Goal: Task Accomplishment & Management: Manage account settings

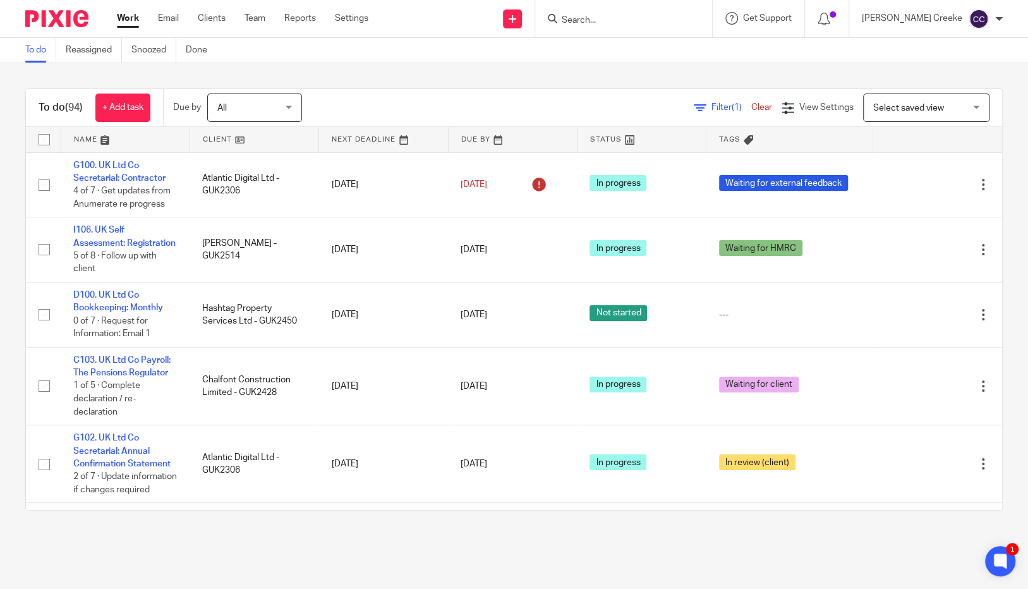
click at [986, 191] on div "To do (94) + Add task Due by All All Today Tomorrow This week Next week This mo…" at bounding box center [514, 299] width 1028 height 473
click at [617, 20] on input "Search" at bounding box center [618, 20] width 114 height 11
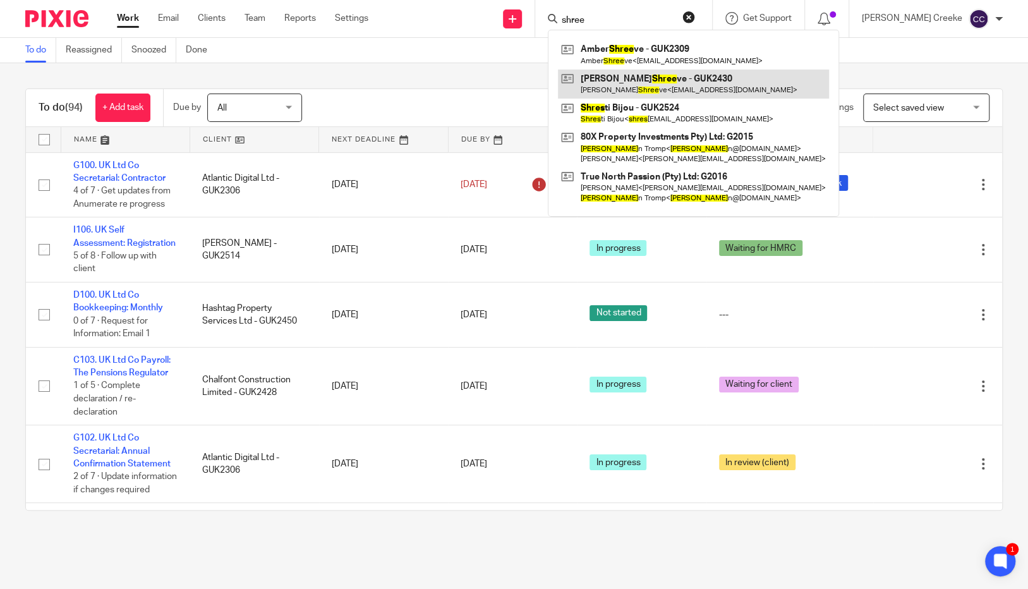
type input "shree"
click at [671, 85] on link at bounding box center [693, 84] width 271 height 29
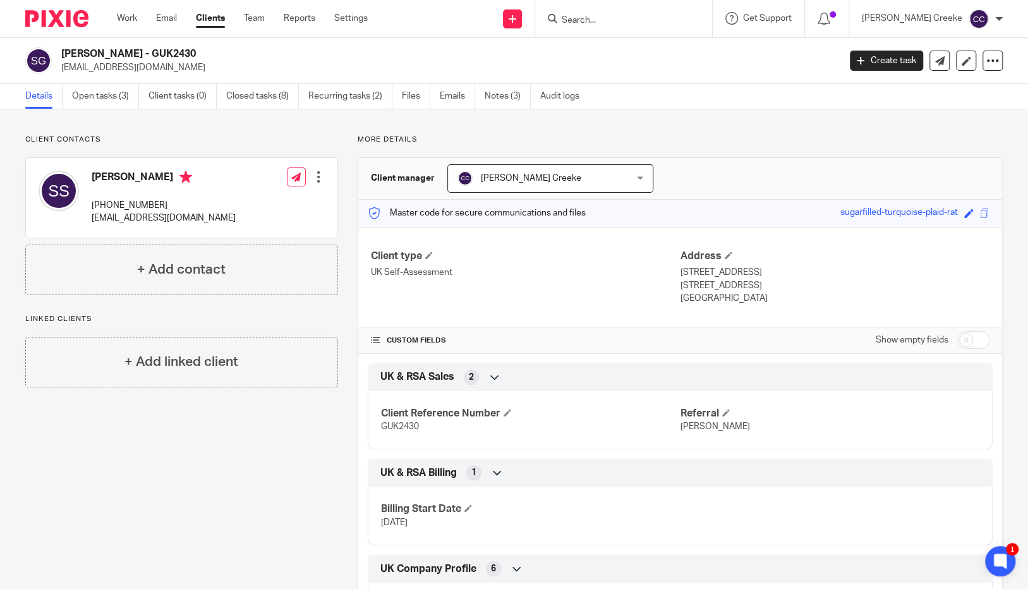
drag, startPoint x: 618, startPoint y: 18, endPoint x: 602, endPoint y: 18, distance: 15.8
click at [602, 18] on input "Search" at bounding box center [618, 20] width 114 height 11
click at [603, 19] on input "Search" at bounding box center [618, 20] width 114 height 11
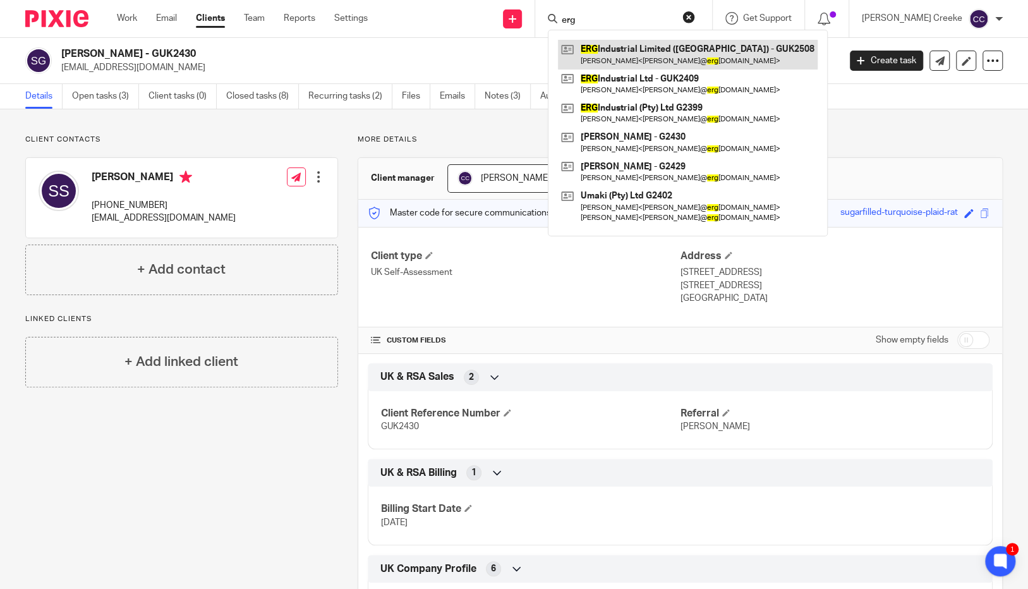
type input "erg"
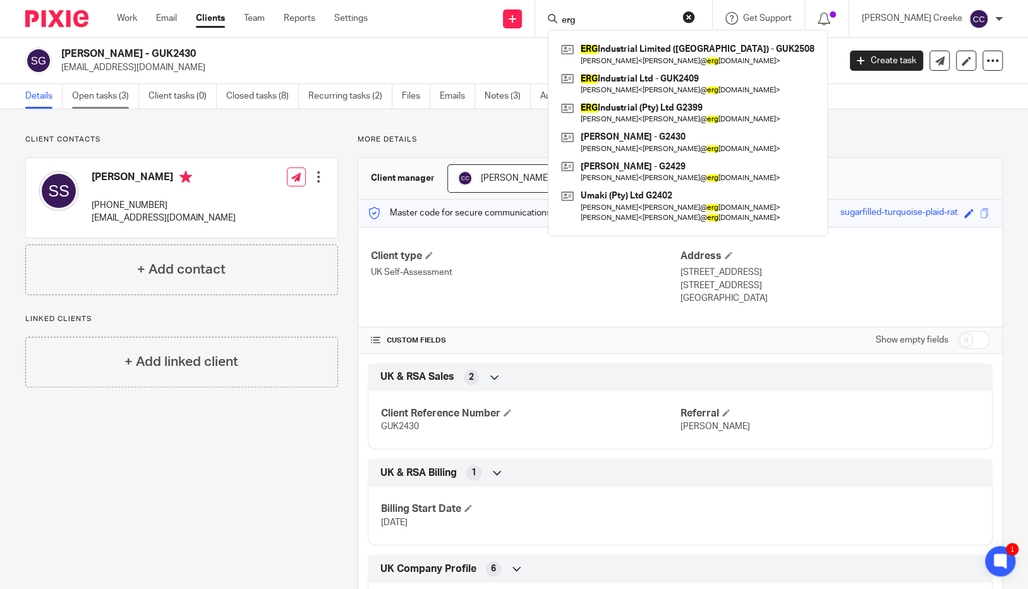
click at [96, 91] on link "Open tasks (3)" at bounding box center [105, 96] width 67 height 25
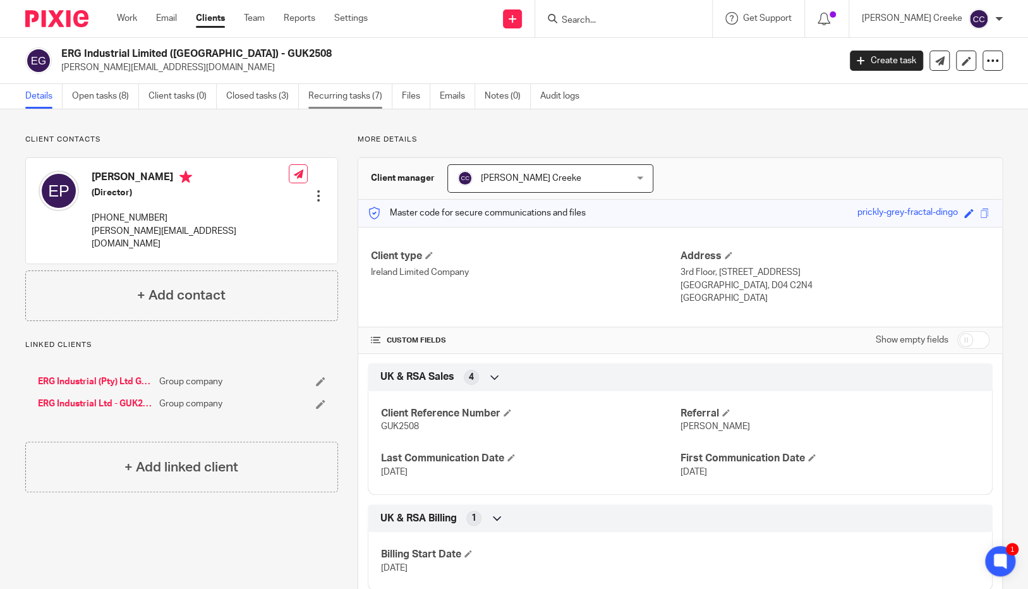
click at [346, 94] on link "Recurring tasks (7)" at bounding box center [350, 96] width 84 height 25
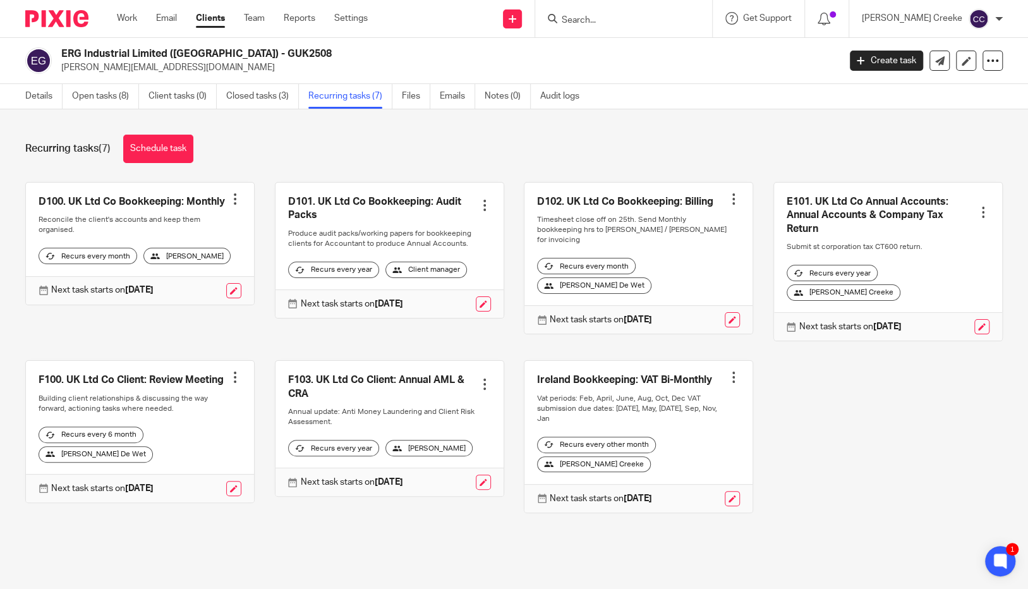
click at [494, 138] on div "Recurring tasks (7) Schedule task" at bounding box center [514, 149] width 978 height 28
click at [90, 91] on link "Open tasks (8)" at bounding box center [105, 96] width 67 height 25
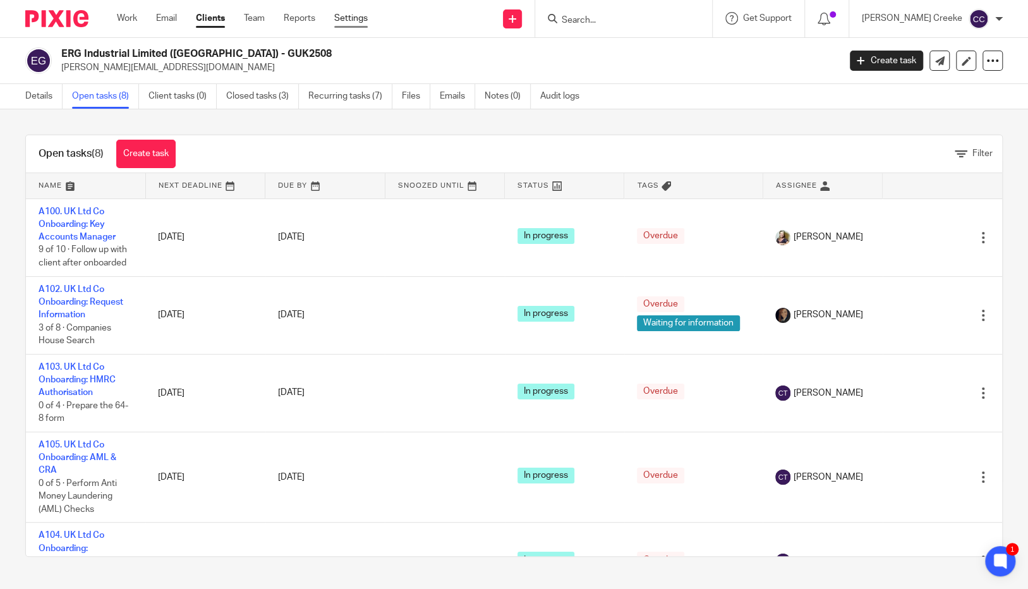
click at [358, 15] on link "Settings" at bounding box center [350, 18] width 33 height 13
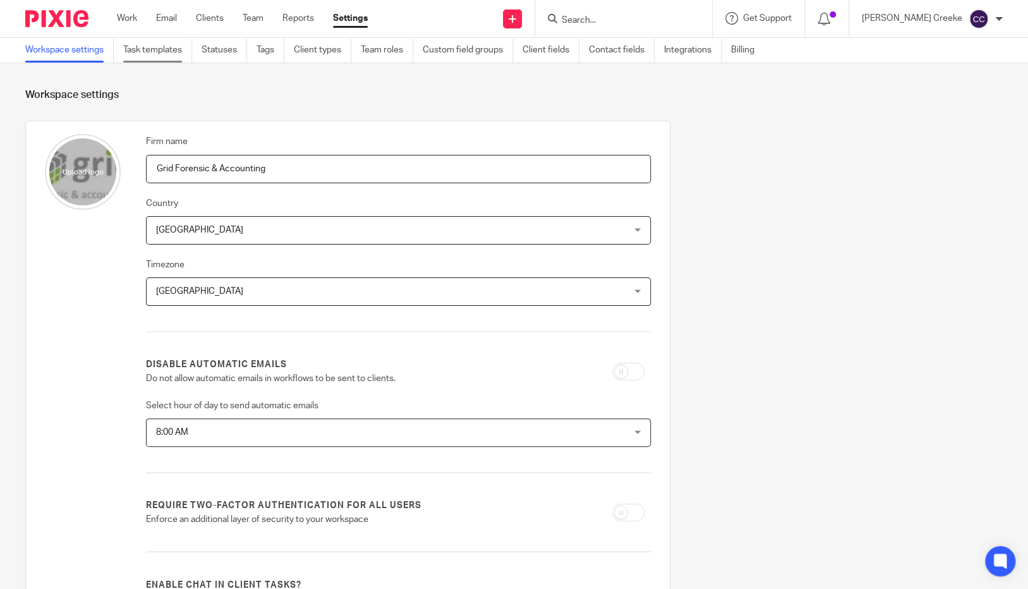
click at [188, 49] on link "Task templates" at bounding box center [157, 50] width 69 height 25
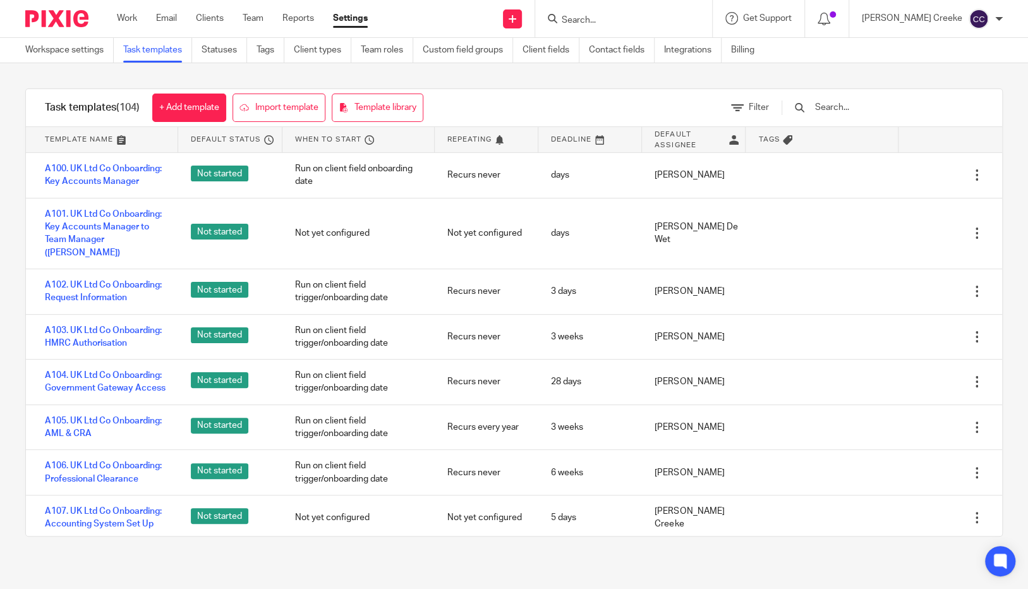
click at [847, 110] on input "text" at bounding box center [887, 107] width 147 height 14
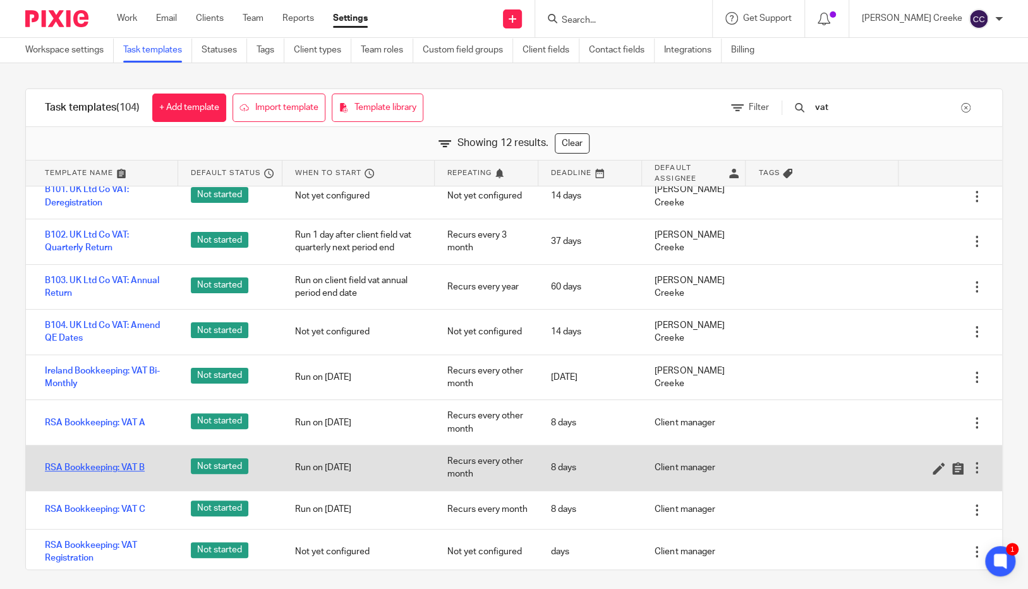
scroll to position [165, 0]
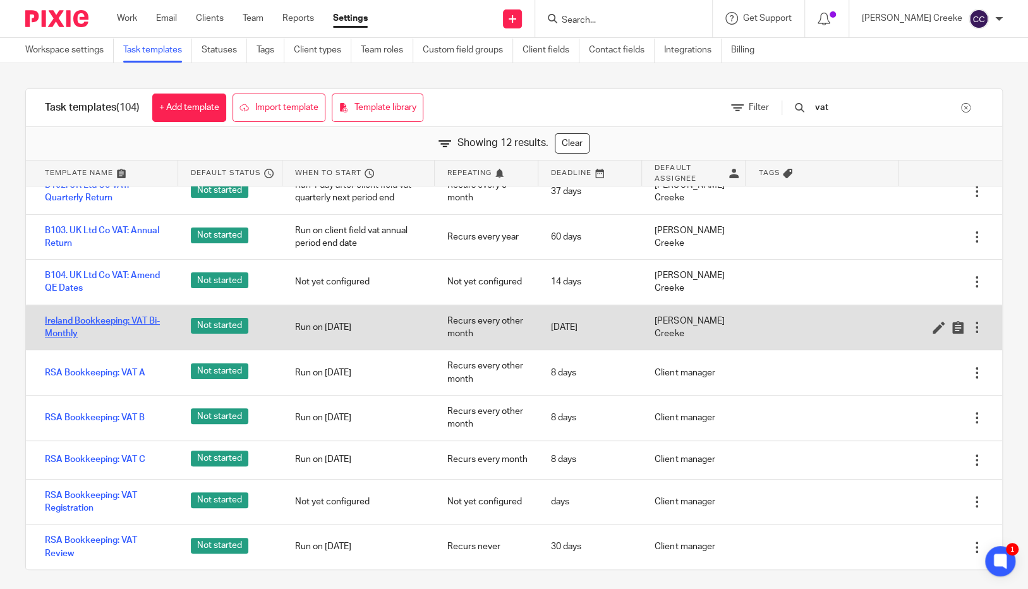
type input "vat"
click at [137, 318] on link "Ireland Bookkeeping: VAT Bi-Monthly" at bounding box center [105, 328] width 121 height 26
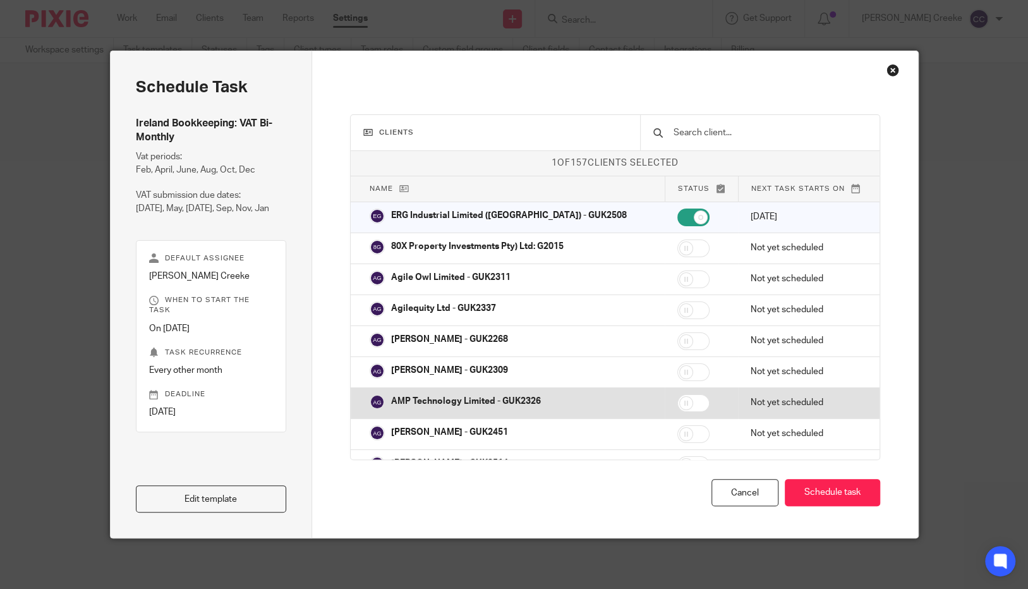
drag, startPoint x: 727, startPoint y: 494, endPoint x: 605, endPoint y: 398, distance: 155.7
click at [727, 494] on div "Cancel" at bounding box center [745, 492] width 67 height 27
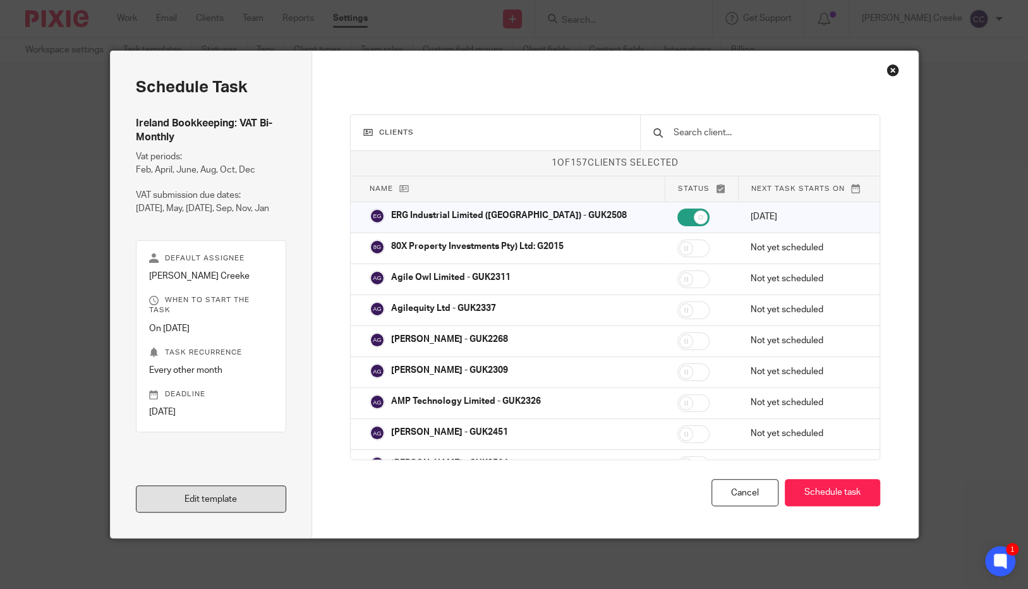
click at [221, 499] on link "Edit template" at bounding box center [211, 498] width 151 height 27
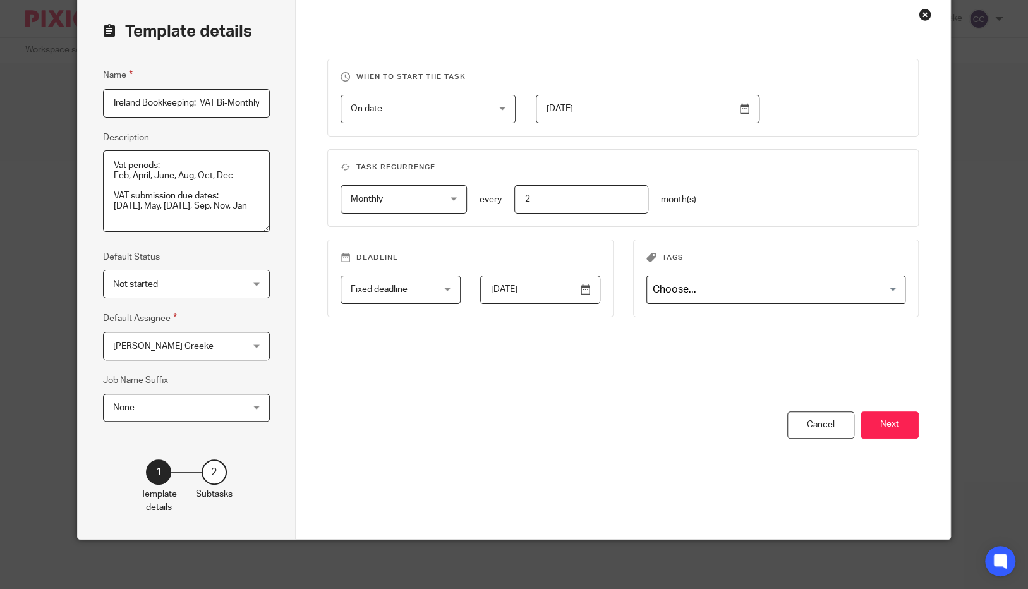
click at [888, 426] on button "Next" at bounding box center [890, 424] width 58 height 27
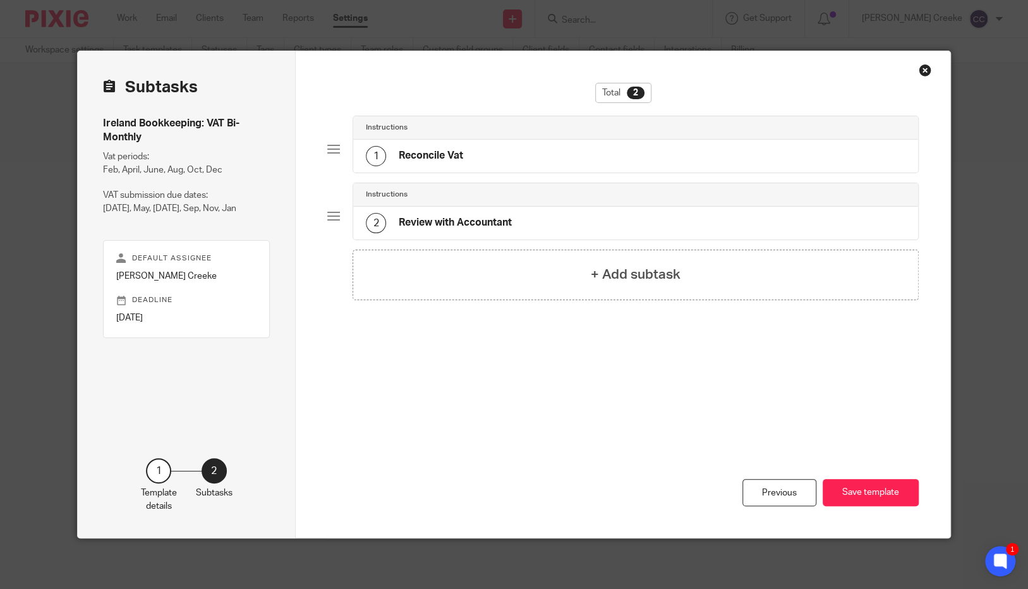
drag, startPoint x: 920, startPoint y: 73, endPoint x: 920, endPoint y: 64, distance: 8.2
click at [920, 65] on div "Close this dialog window" at bounding box center [925, 70] width 13 height 13
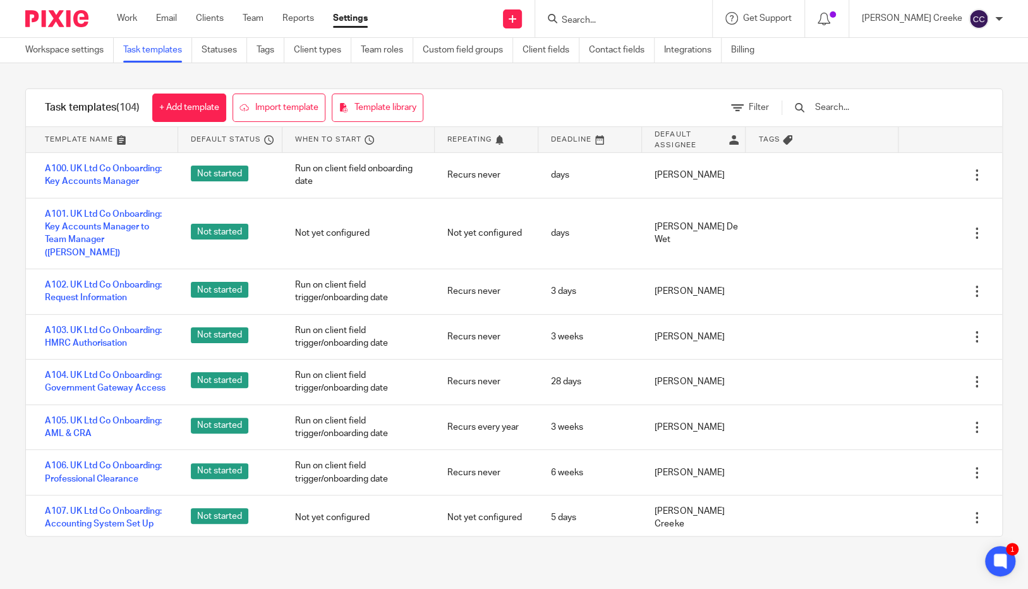
click at [634, 21] on input "Search" at bounding box center [618, 20] width 114 height 11
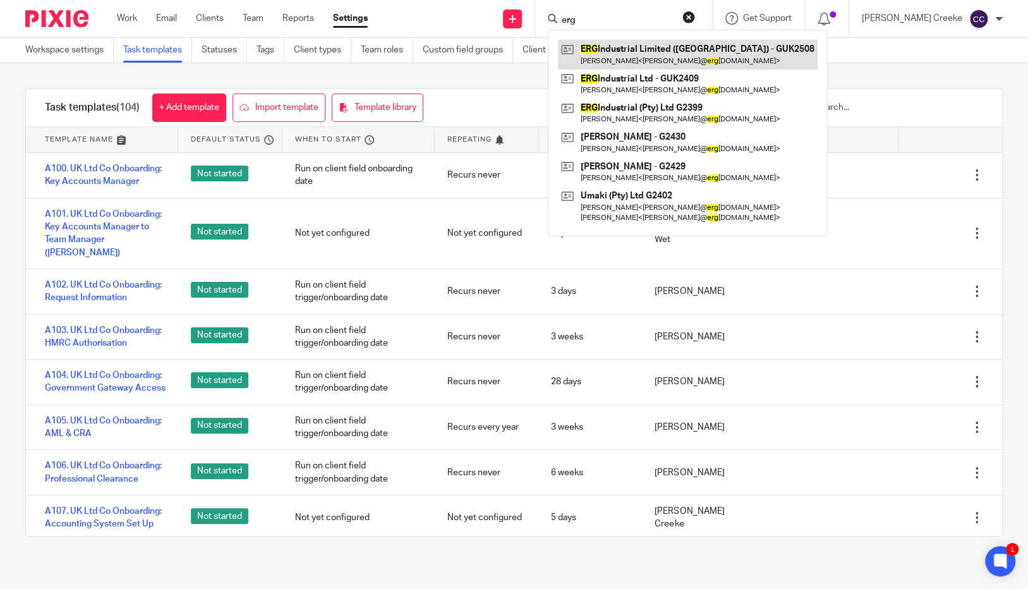
type input "erg"
click at [648, 51] on link at bounding box center [688, 54] width 260 height 29
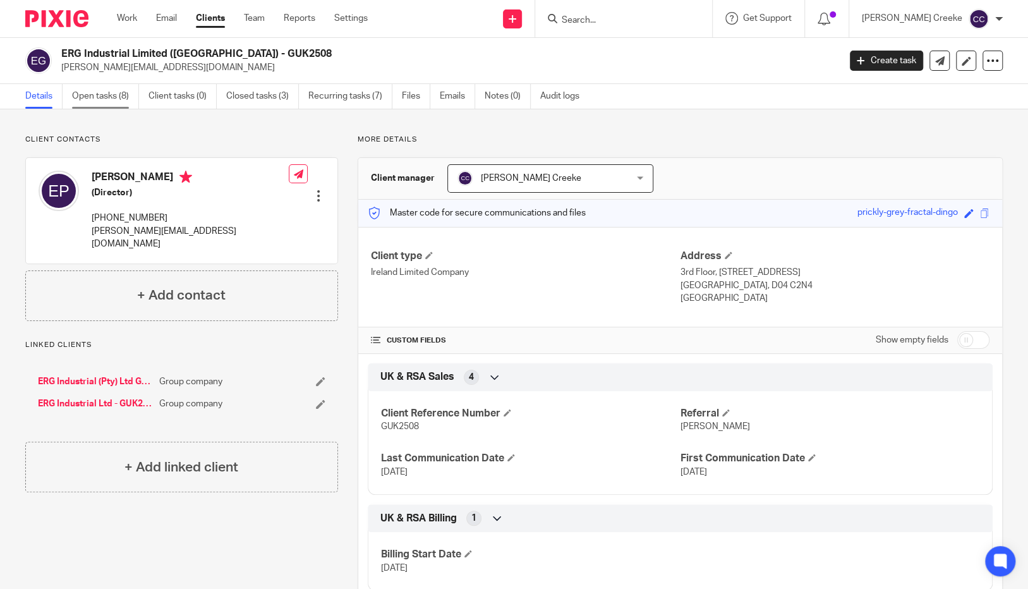
click at [111, 97] on link "Open tasks (8)" at bounding box center [105, 96] width 67 height 25
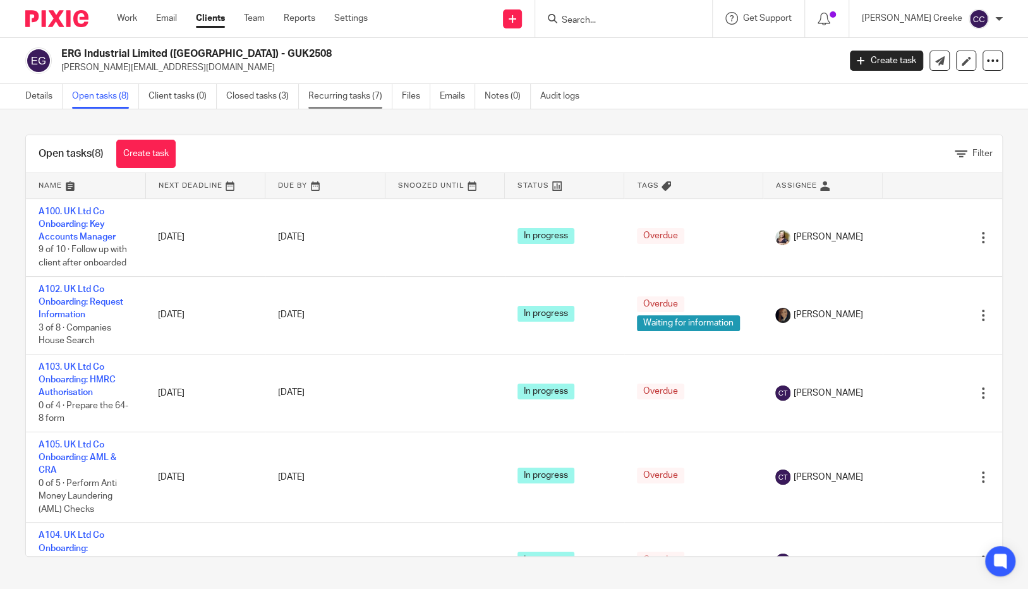
click at [342, 93] on link "Recurring tasks (7)" at bounding box center [350, 96] width 84 height 25
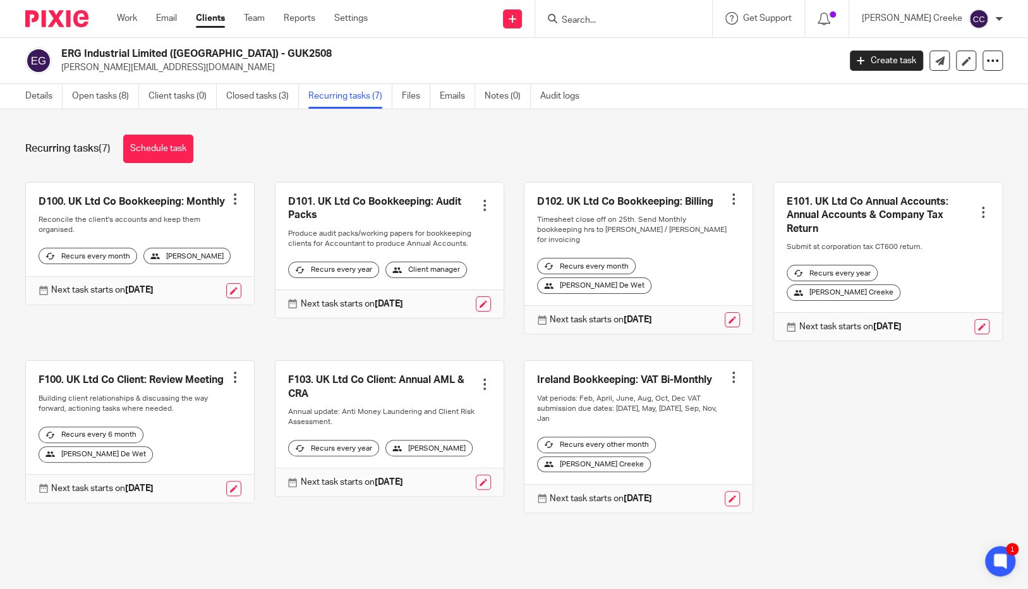
drag, startPoint x: 889, startPoint y: 422, endPoint x: 879, endPoint y: 418, distance: 11.0
click at [889, 421] on div "D100. UK Ltd Co Bookkeeping: Monthly Create task Clone template Recalculate sch…" at bounding box center [504, 357] width 997 height 350
drag, startPoint x: 833, startPoint y: 449, endPoint x: 826, endPoint y: 447, distance: 7.1
click at [833, 449] on div "D100. UK Ltd Co Bookkeeping: Monthly Create task Clone template Recalculate sch…" at bounding box center [504, 357] width 997 height 350
